Goal: Information Seeking & Learning: Understand process/instructions

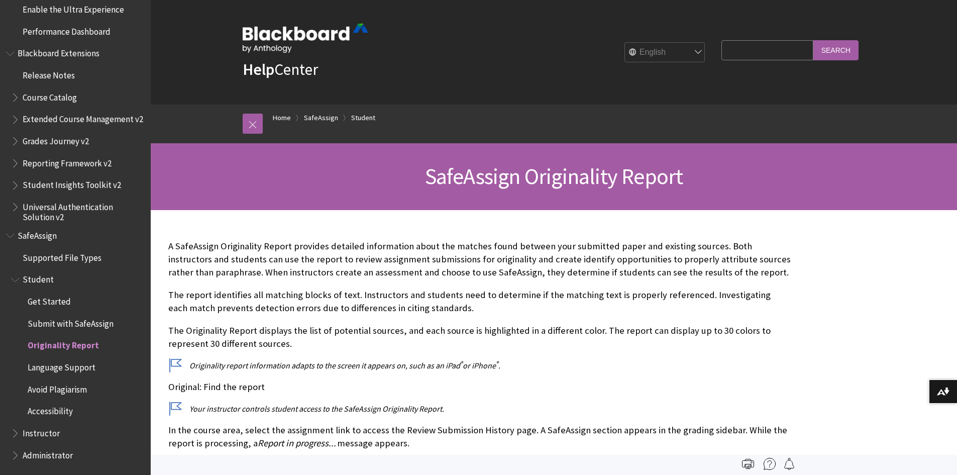
click at [782, 49] on input "Search Query" at bounding box center [766, 50] width 91 height 20
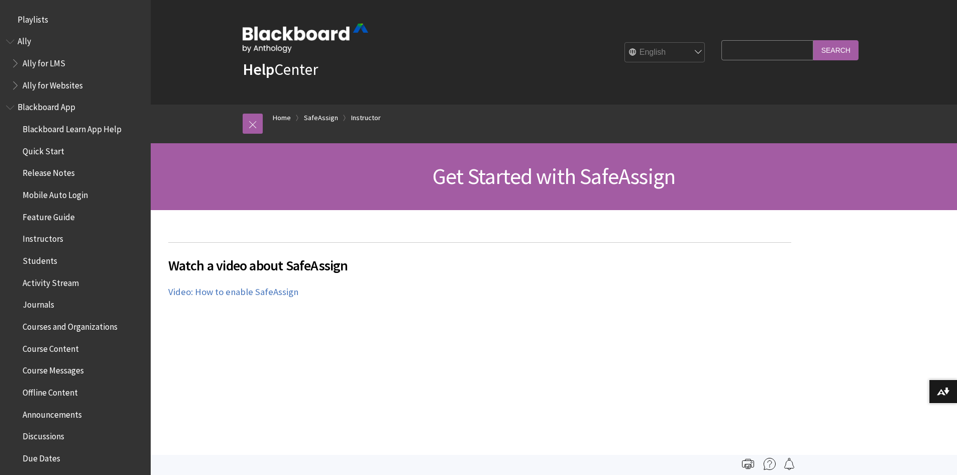
scroll to position [1097, 0]
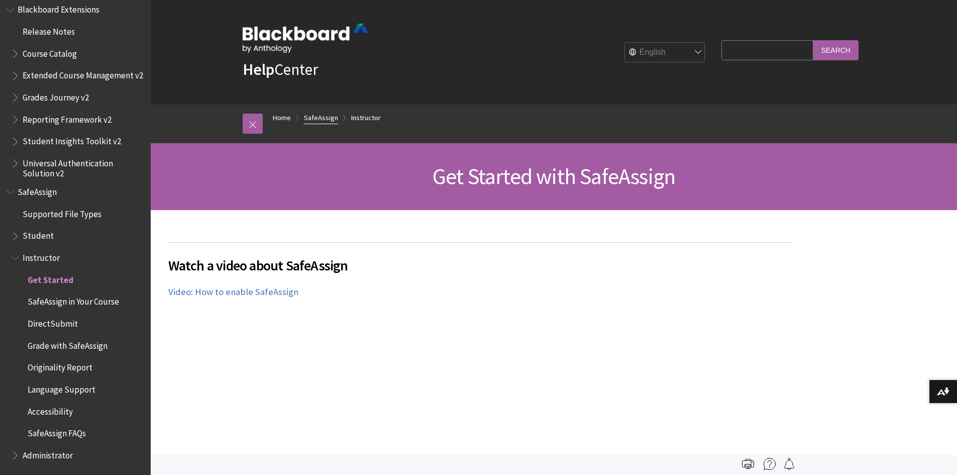
click at [321, 115] on link "SafeAssign" at bounding box center [321, 117] width 34 height 13
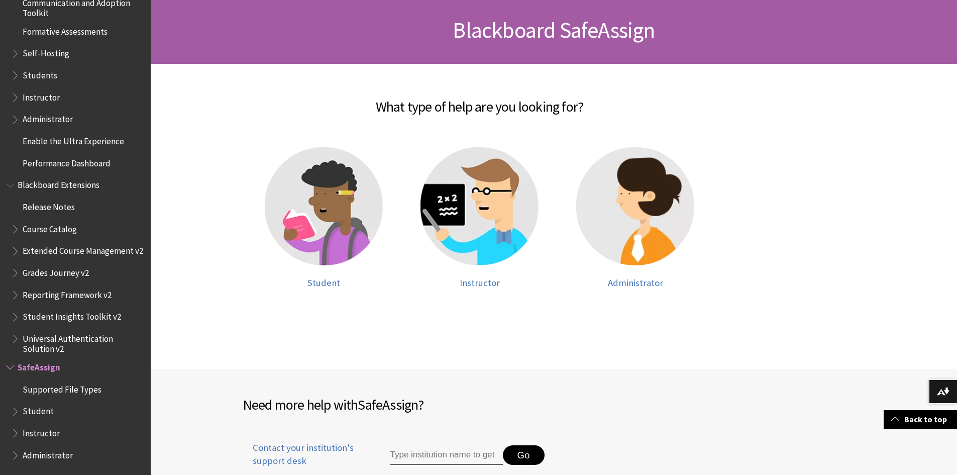
scroll to position [151, 0]
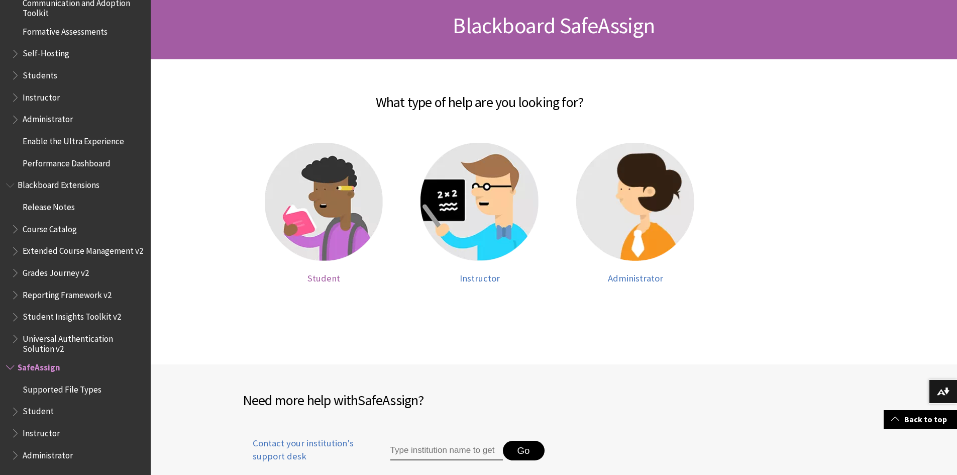
click at [319, 224] on img at bounding box center [324, 202] width 118 height 118
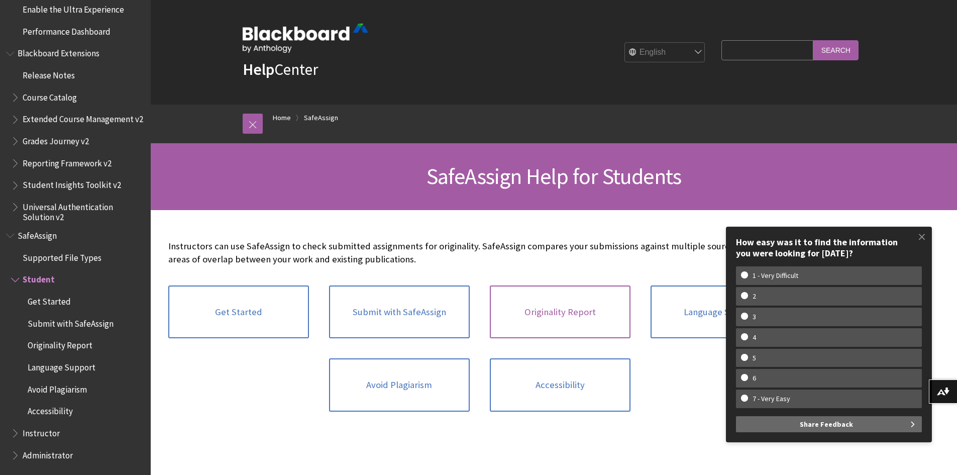
click at [562, 310] on link "Originality Report" at bounding box center [560, 311] width 141 height 53
click at [265, 322] on link "Get Started" at bounding box center [238, 311] width 141 height 53
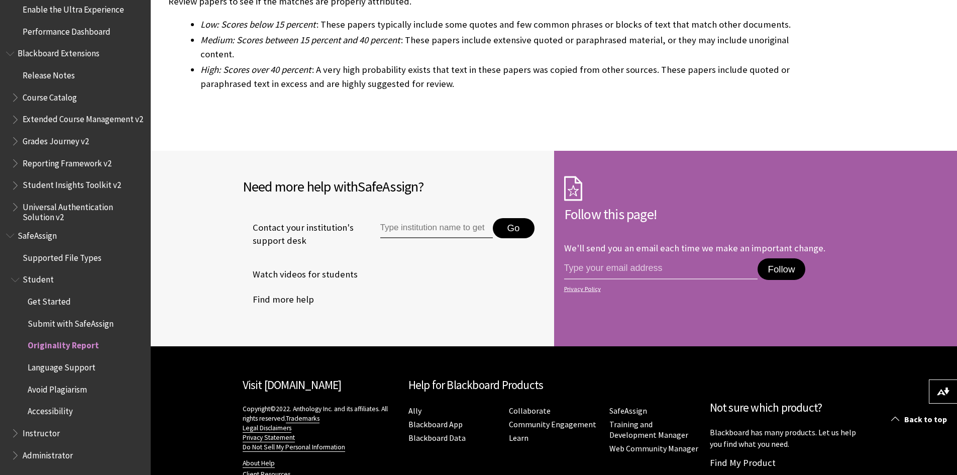
scroll to position [2652, 0]
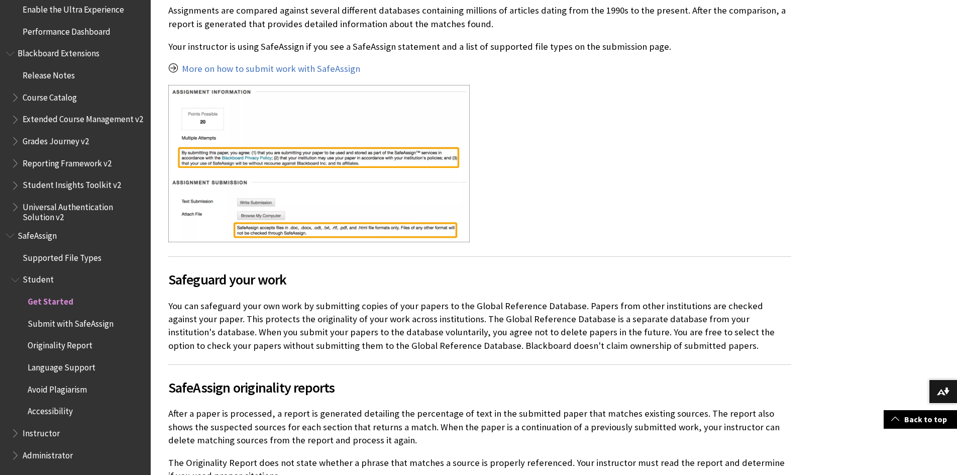
scroll to position [201, 0]
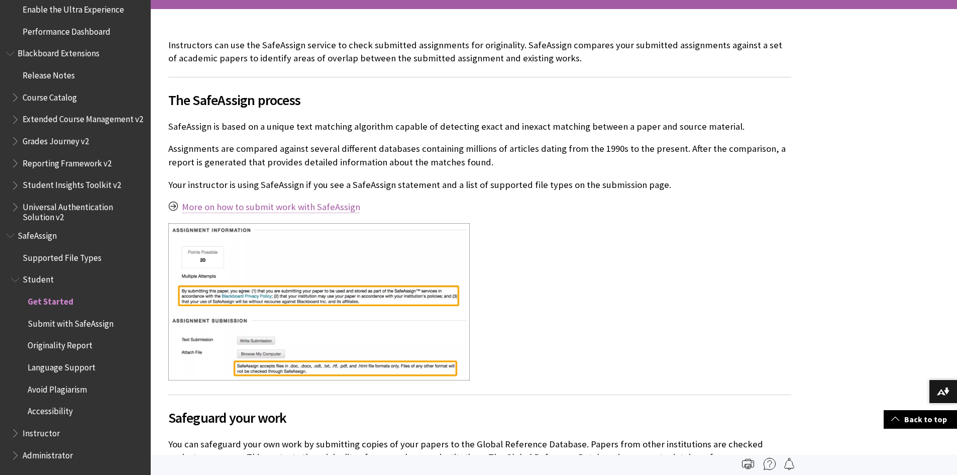
click at [325, 204] on link "More on how to submit work with SafeAssign" at bounding box center [271, 207] width 178 height 12
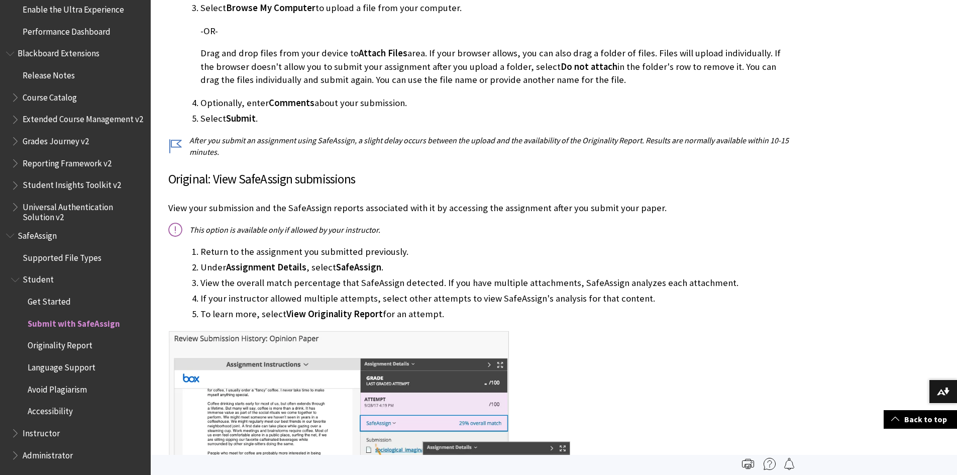
scroll to position [452, 0]
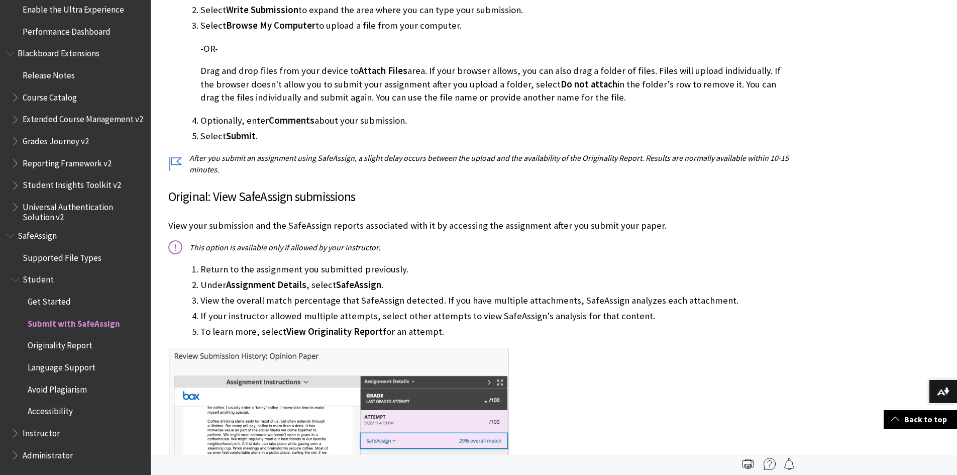
click at [84, 347] on span "Originality Report" at bounding box center [60, 344] width 65 height 14
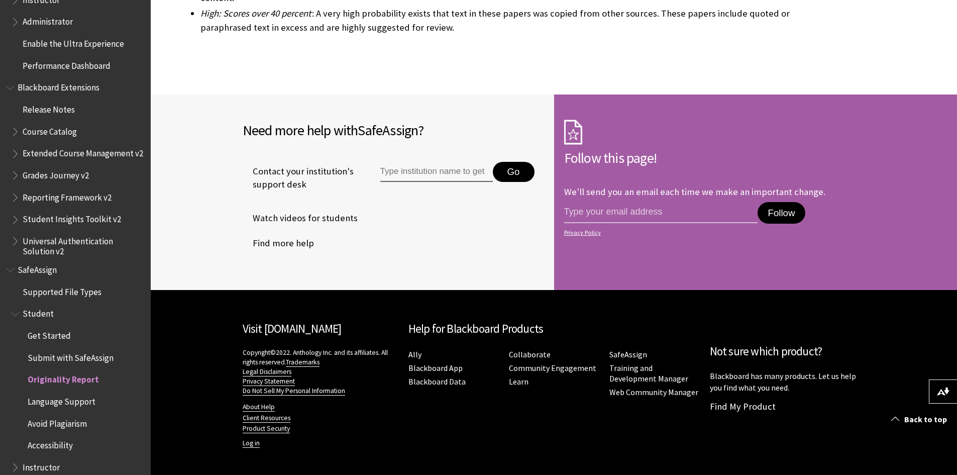
scroll to position [903, 0]
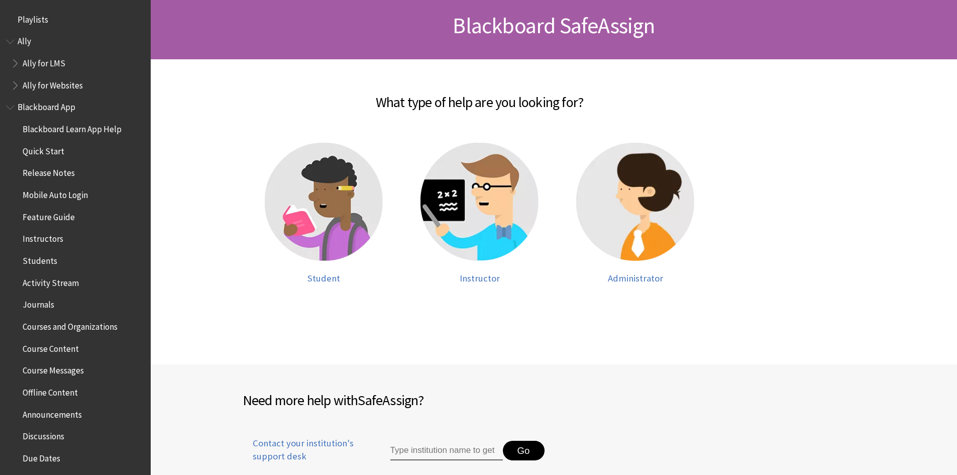
scroll to position [922, 0]
